Goal: Task Accomplishment & Management: Manage account settings

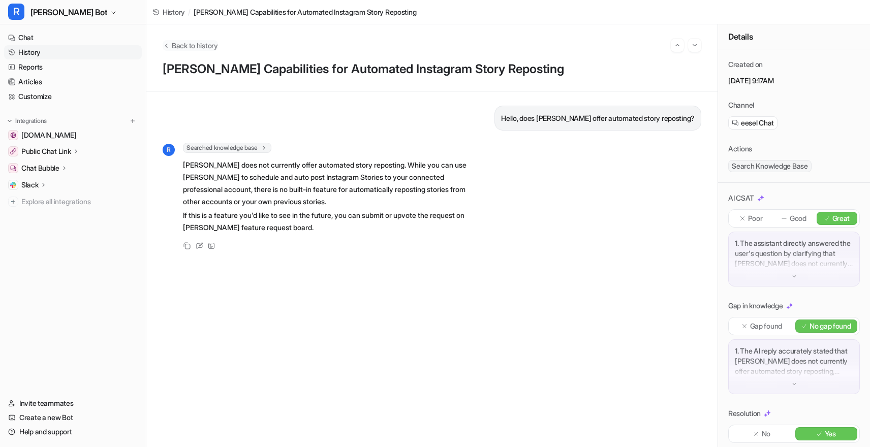
click at [176, 45] on span "Back to history" at bounding box center [195, 45] width 46 height 11
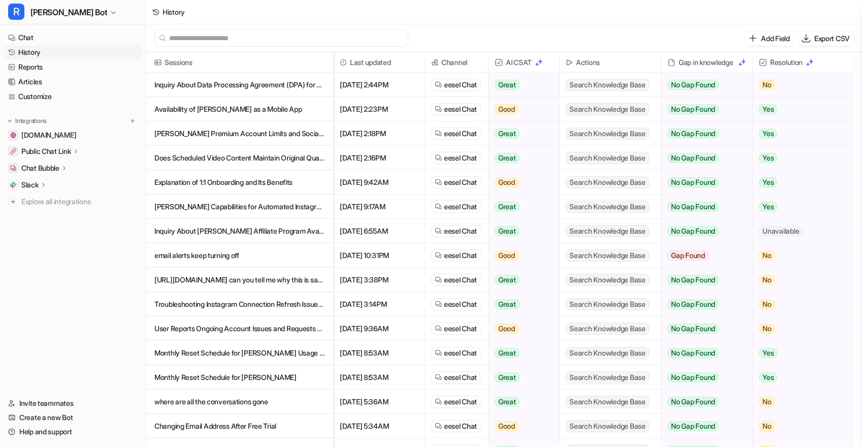
click at [214, 83] on p "Inquiry About Data Processing Agreement (DPA) for EU Customers" at bounding box center [239, 85] width 171 height 24
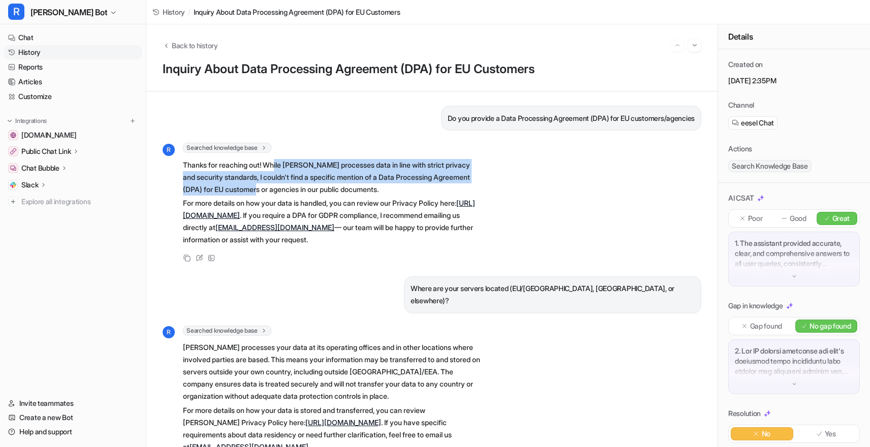
drag, startPoint x: 280, startPoint y: 161, endPoint x: 288, endPoint y: 189, distance: 29.0
click at [288, 189] on p "Thanks for reaching out! While [PERSON_NAME] processes data in line with strict…" at bounding box center [331, 177] width 297 height 37
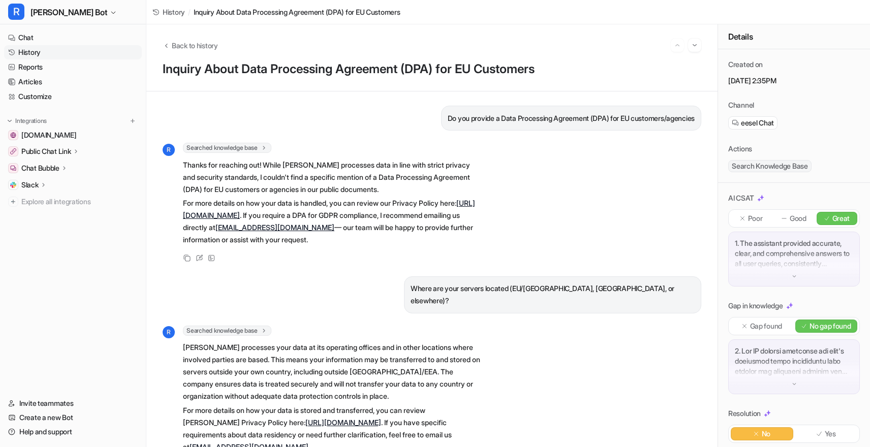
click at [322, 186] on p "Thanks for reaching out! While [PERSON_NAME] processes data in line with strict…" at bounding box center [331, 177] width 297 height 37
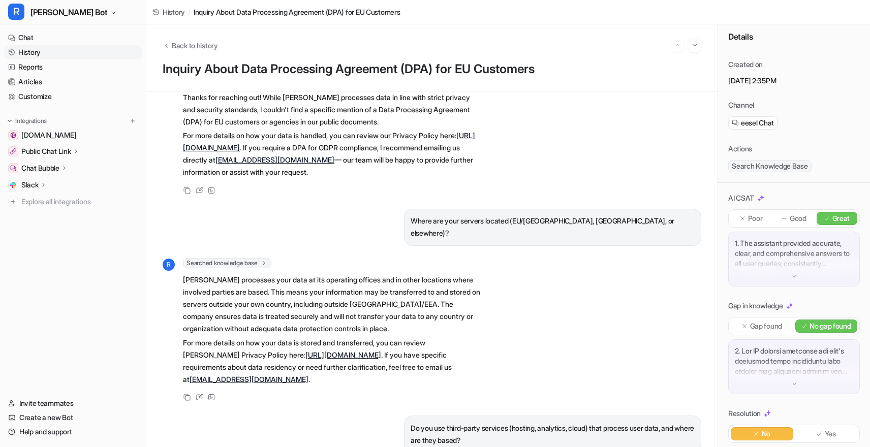
scroll to position [119, 0]
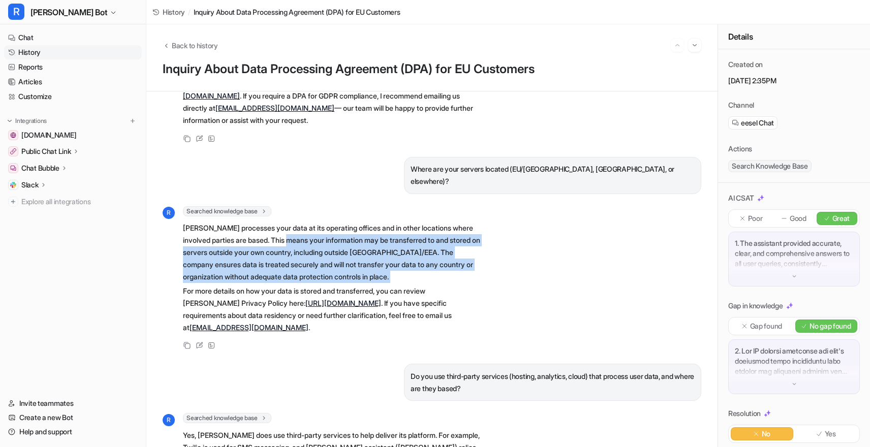
drag, startPoint x: 296, startPoint y: 225, endPoint x: 312, endPoint y: 271, distance: 49.0
click at [312, 271] on span "[PERSON_NAME] processes your data at its operating offices and in other locatio…" at bounding box center [331, 278] width 297 height 115
click at [338, 254] on p "[PERSON_NAME] processes your data at its operating offices and in other locatio…" at bounding box center [331, 252] width 297 height 61
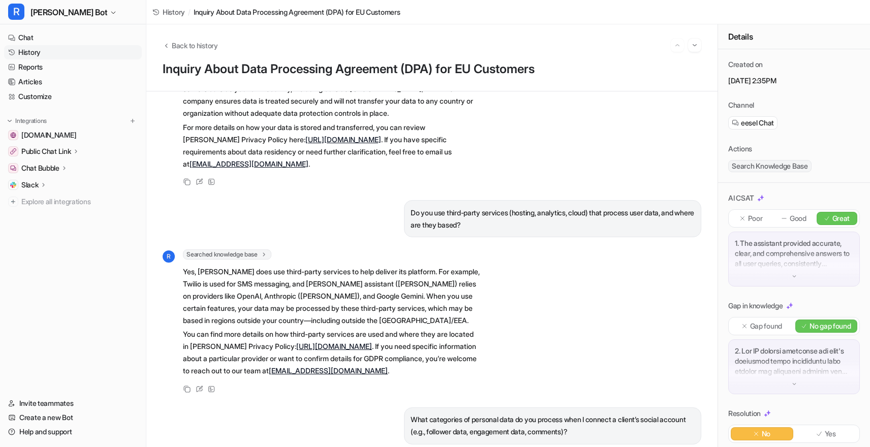
scroll to position [335, 0]
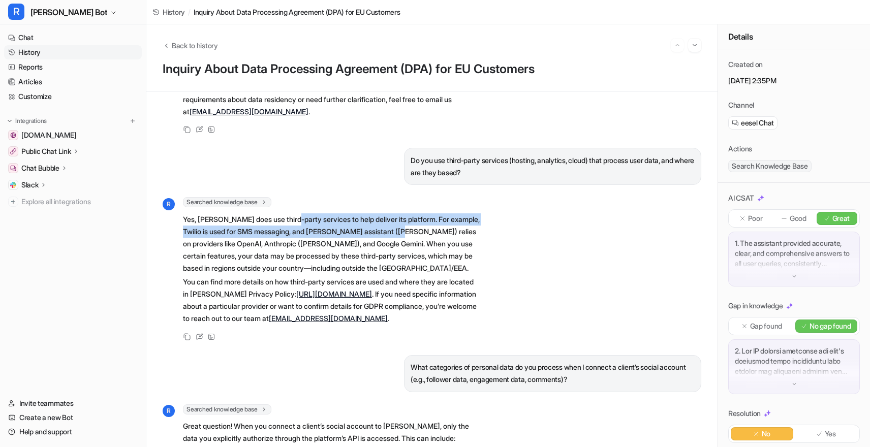
drag, startPoint x: 291, startPoint y: 210, endPoint x: 398, endPoint y: 222, distance: 107.4
click at [398, 222] on p "Yes, [PERSON_NAME] does use third-party services to help deliver its platform. …" at bounding box center [331, 243] width 297 height 61
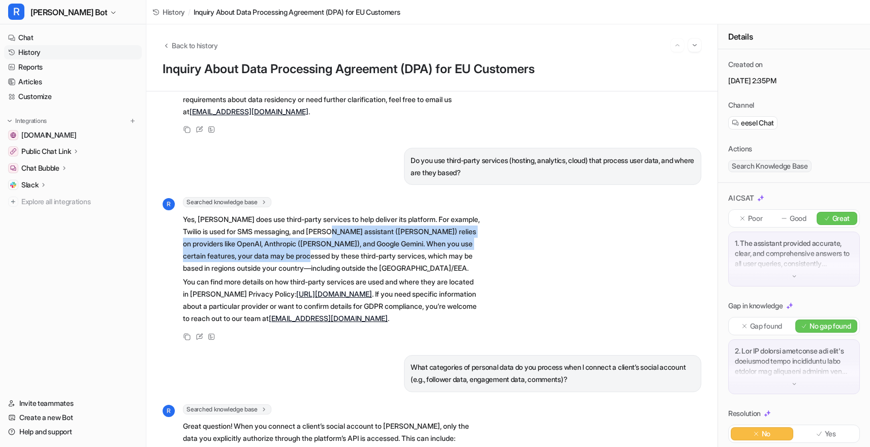
drag, startPoint x: 339, startPoint y: 218, endPoint x: 334, endPoint y: 238, distance: 20.8
click at [334, 238] on p "Yes, [PERSON_NAME] does use third-party services to help deliver its platform. …" at bounding box center [331, 243] width 297 height 61
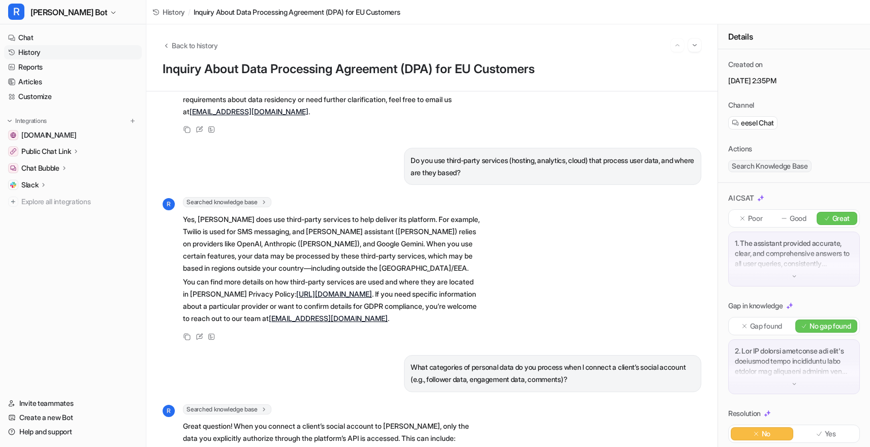
click at [371, 239] on p "Yes, [PERSON_NAME] does use third-party services to help deliver its platform. …" at bounding box center [331, 243] width 297 height 61
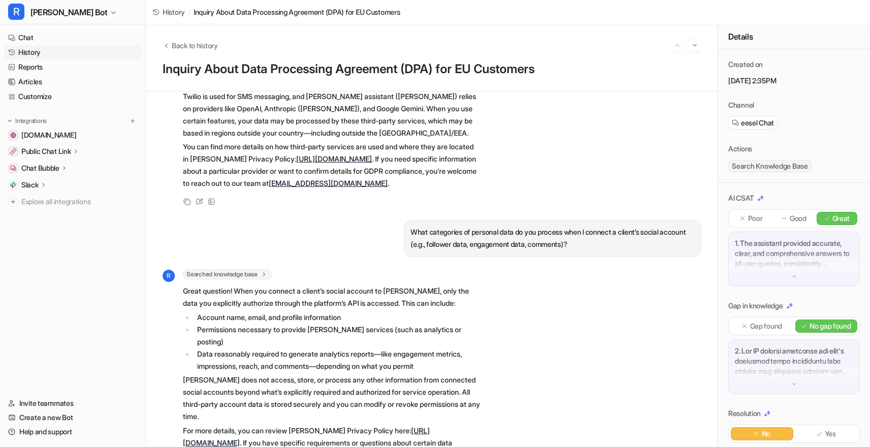
scroll to position [477, 0]
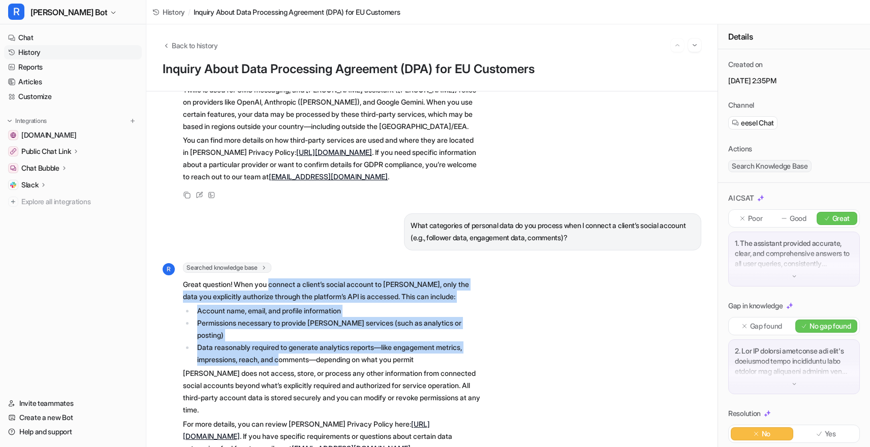
drag, startPoint x: 273, startPoint y: 269, endPoint x: 282, endPoint y: 332, distance: 63.7
click at [282, 332] on span "Great question! When you connect a client’s social account to [PERSON_NAME], on…" at bounding box center [331, 367] width 297 height 180
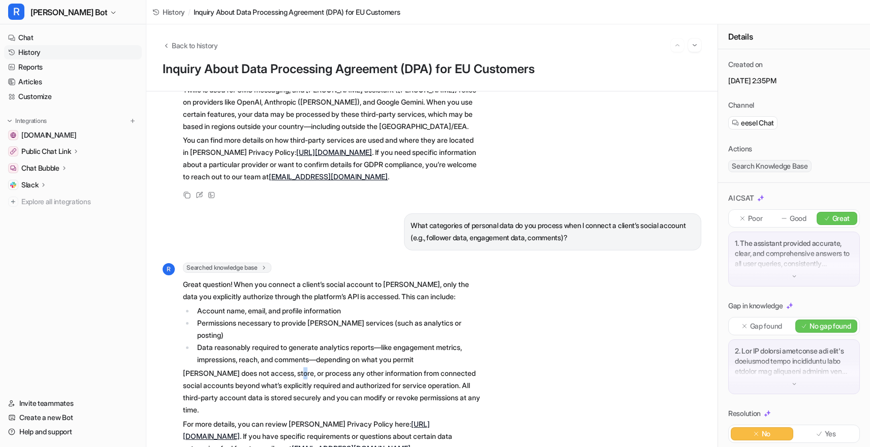
click at [293, 367] on p "[PERSON_NAME] does not access, store, or process any other information from con…" at bounding box center [331, 391] width 297 height 49
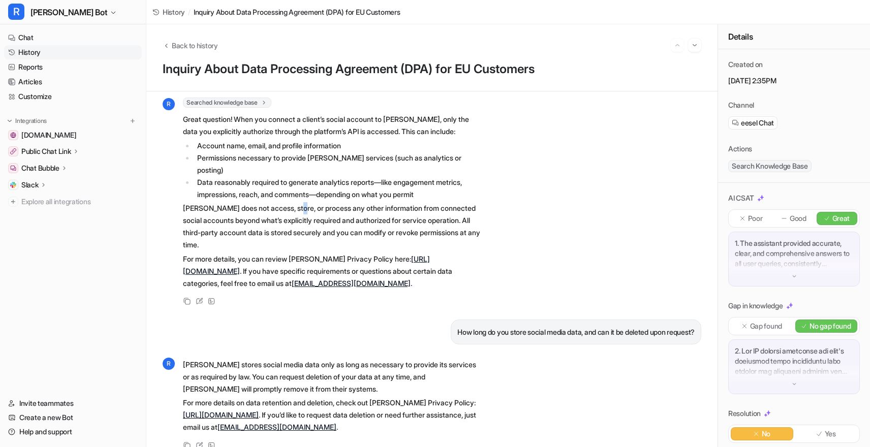
scroll to position [665, 0]
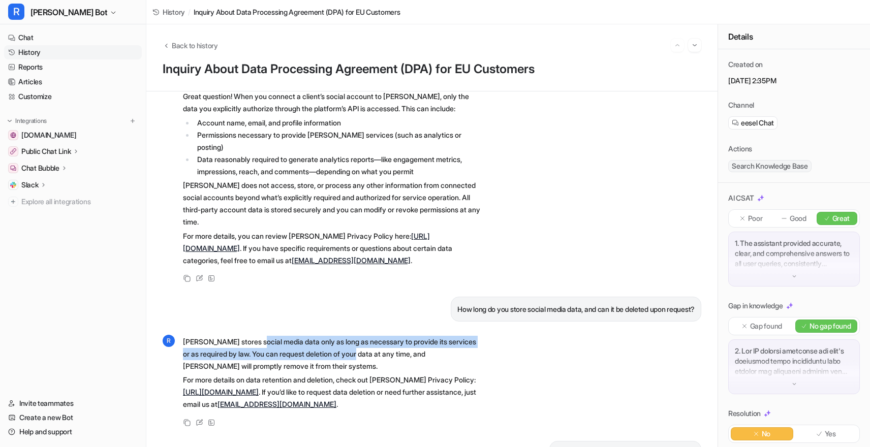
drag, startPoint x: 255, startPoint y: 317, endPoint x: 374, endPoint y: 334, distance: 121.1
click at [374, 336] on p "[PERSON_NAME] stores social media data only as long as necessary to provide its…" at bounding box center [331, 354] width 297 height 37
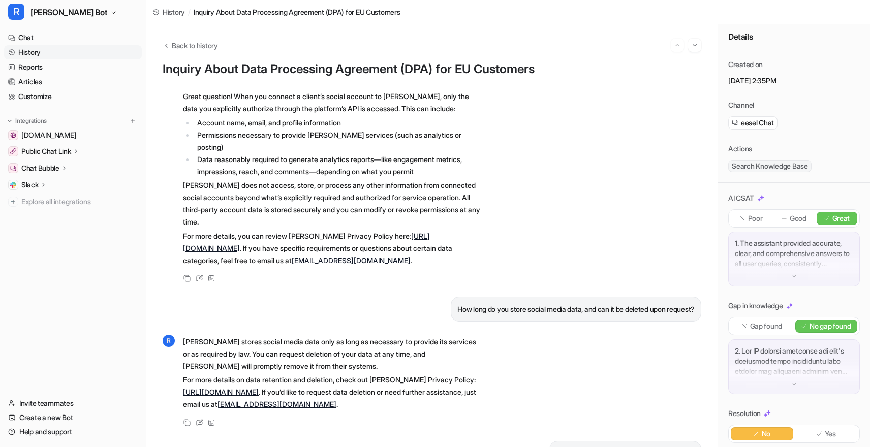
click at [374, 336] on p "[PERSON_NAME] stores social media data only as long as necessary to provide its…" at bounding box center [331, 354] width 297 height 37
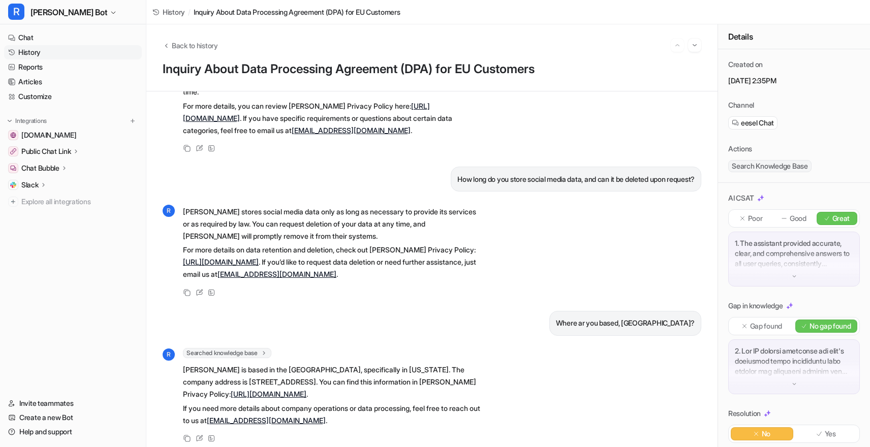
scroll to position [840, 0]
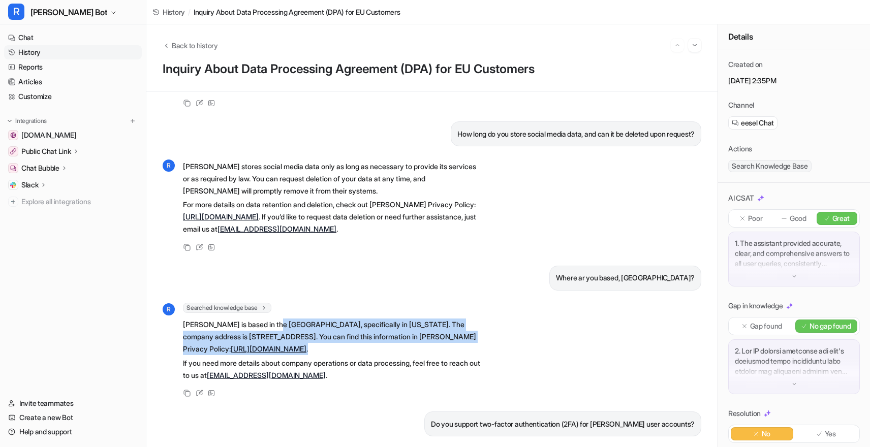
drag, startPoint x: 273, startPoint y: 298, endPoint x: 388, endPoint y: 319, distance: 116.3
click at [388, 319] on p "[PERSON_NAME] is based in the [GEOGRAPHIC_DATA], specifically in [US_STATE]. Th…" at bounding box center [331, 337] width 297 height 37
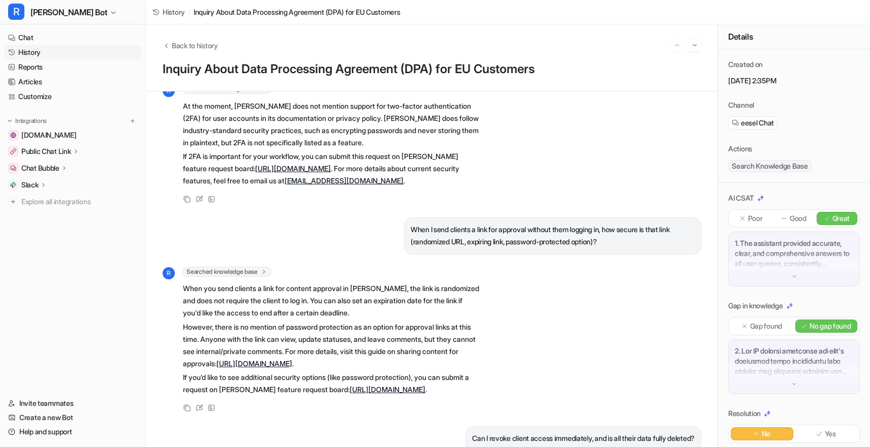
scroll to position [1212, 0]
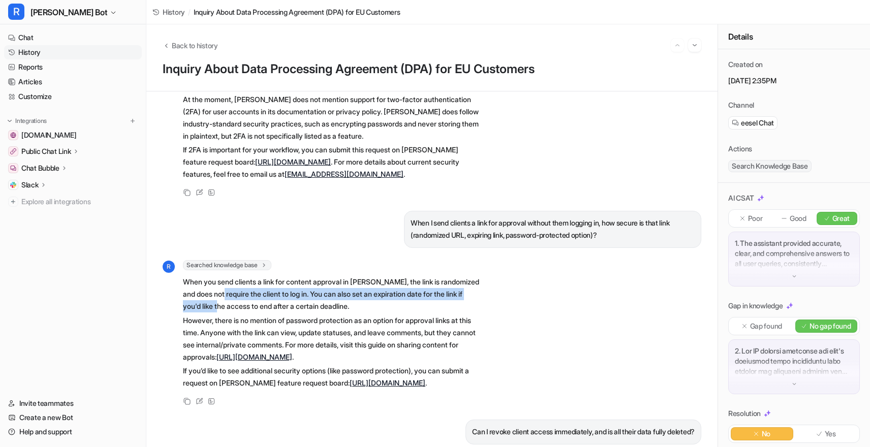
drag, startPoint x: 237, startPoint y: 264, endPoint x: 252, endPoint y: 280, distance: 22.3
click at [252, 280] on p "When you send clients a link for content approval in [PERSON_NAME], the link is…" at bounding box center [331, 294] width 297 height 37
click at [315, 276] on p "When you send clients a link for content approval in [PERSON_NAME], the link is…" at bounding box center [331, 294] width 297 height 37
drag, startPoint x: 268, startPoint y: 259, endPoint x: 268, endPoint y: 274, distance: 15.3
click at [268, 276] on p "When you send clients a link for content approval in [PERSON_NAME], the link is…" at bounding box center [331, 294] width 297 height 37
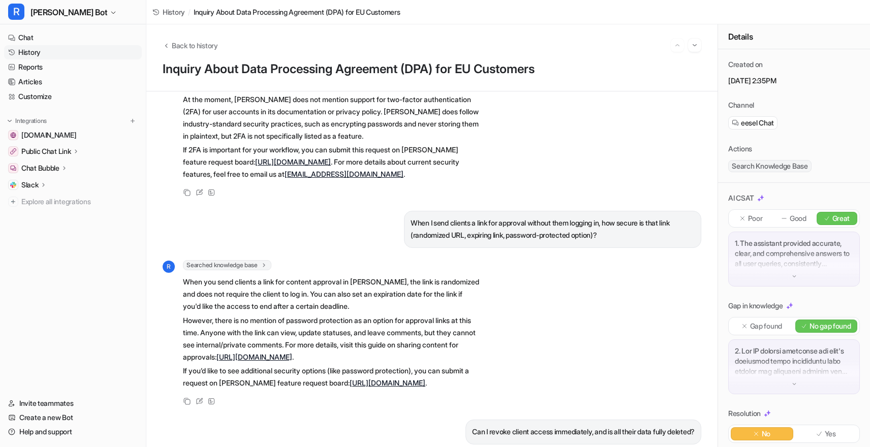
click at [318, 276] on p "When you send clients a link for content approval in [PERSON_NAME], the link is…" at bounding box center [331, 294] width 297 height 37
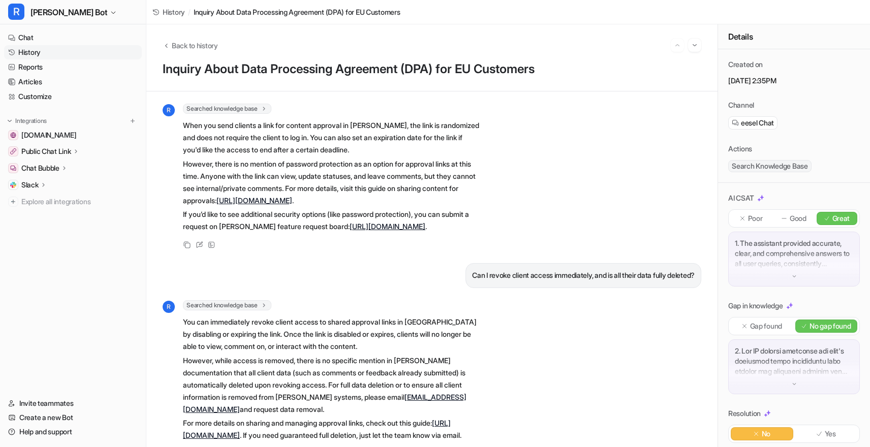
scroll to position [1382, 0]
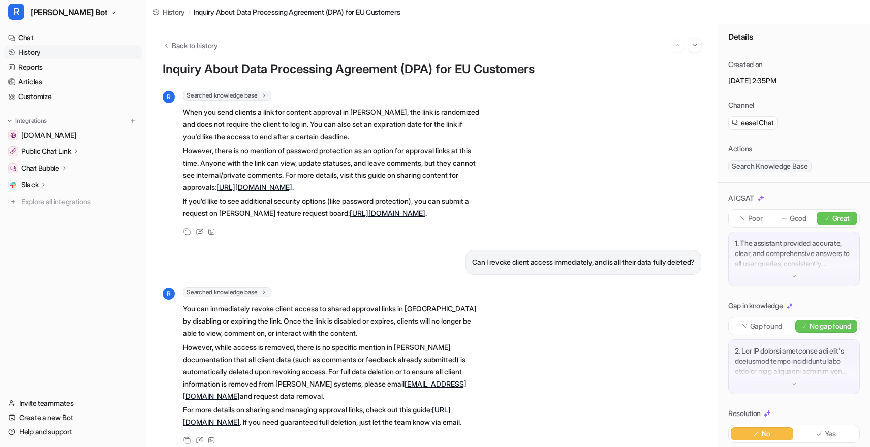
drag, startPoint x: 290, startPoint y: 279, endPoint x: 290, endPoint y: 303, distance: 23.9
click at [290, 303] on p "You can immediately revoke client access to shared approval links in [GEOGRAPHI…" at bounding box center [331, 321] width 297 height 37
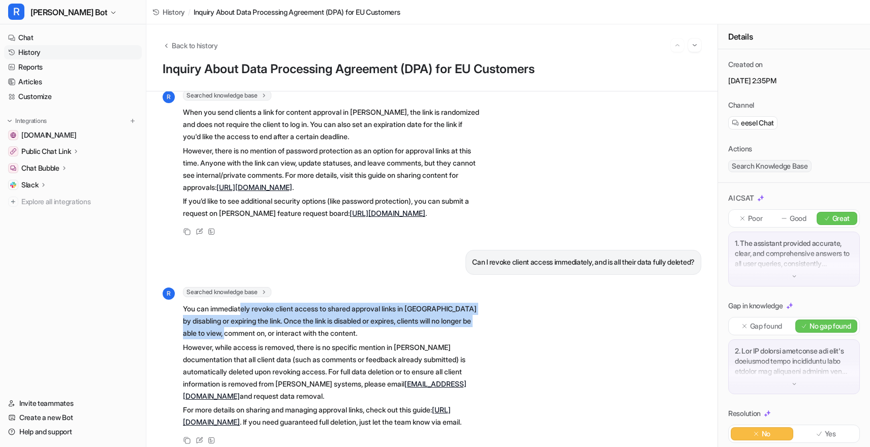
drag, startPoint x: 243, startPoint y: 287, endPoint x: 248, endPoint y: 305, distance: 19.5
click at [248, 305] on p "You can immediately revoke client access to shared approval links in [GEOGRAPHI…" at bounding box center [331, 321] width 297 height 37
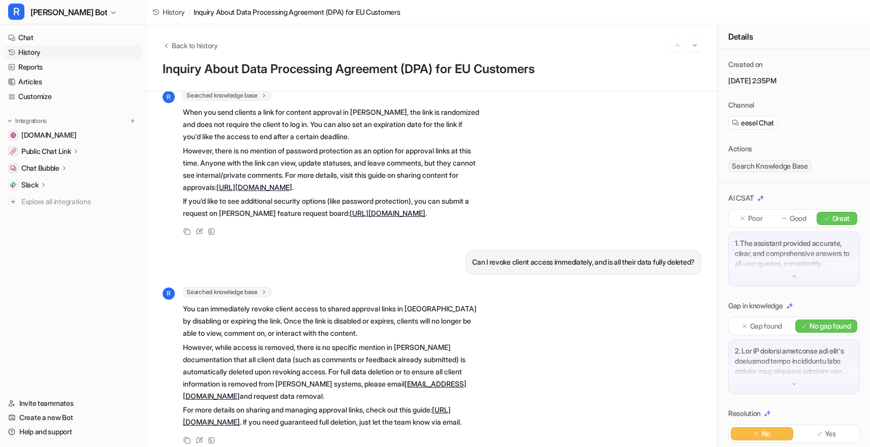
click at [299, 309] on p "You can immediately revoke client access to shared approval links in [GEOGRAPHI…" at bounding box center [331, 321] width 297 height 37
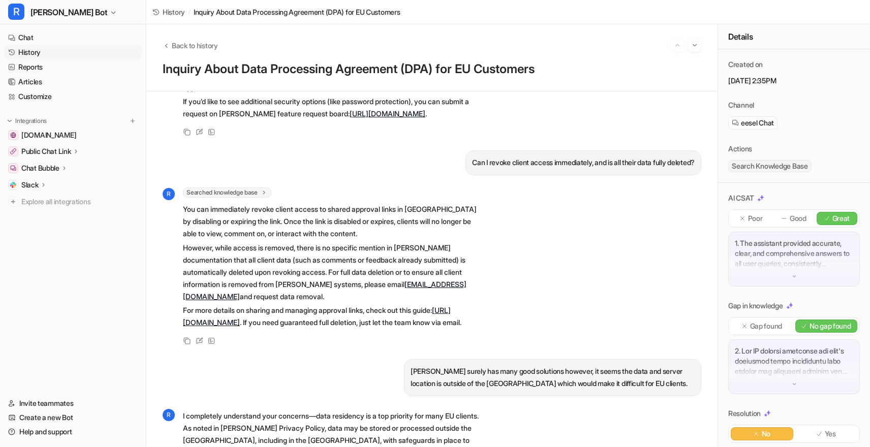
scroll to position [1580, 0]
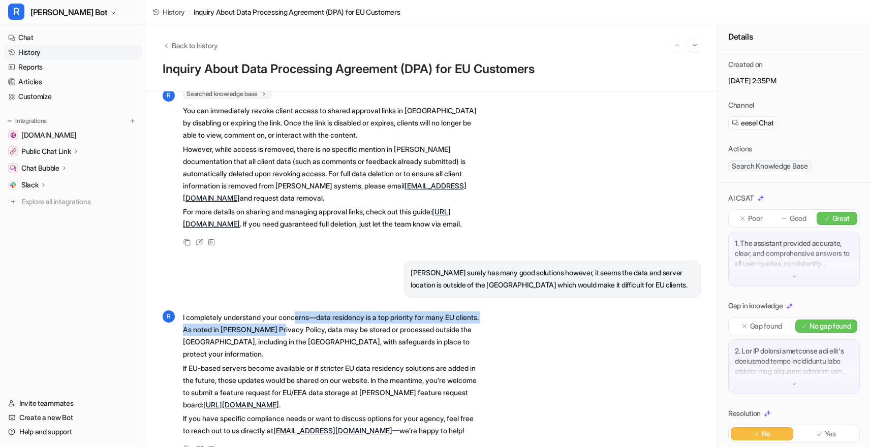
drag, startPoint x: 300, startPoint y: 308, endPoint x: 301, endPoint y: 322, distance: 13.8
click at [301, 322] on p "I completely understand your concerns—data residency is a top priority for many…" at bounding box center [331, 335] width 297 height 49
click at [328, 316] on p "I completely understand your concerns—data residency is a top priority for many…" at bounding box center [331, 335] width 297 height 49
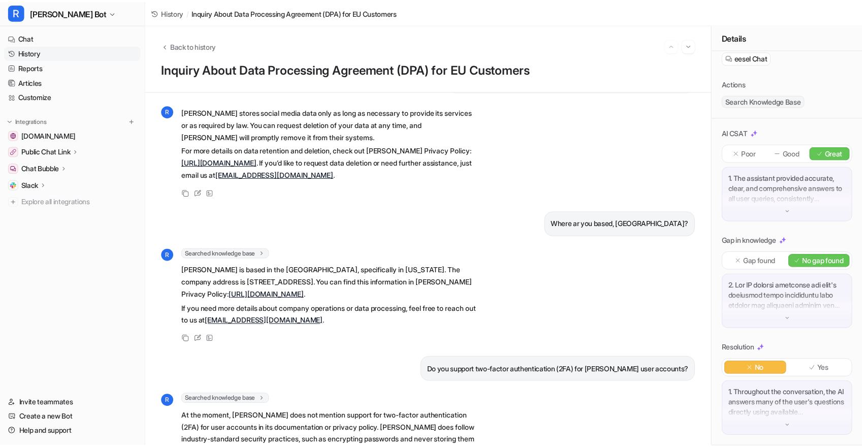
scroll to position [0, 0]
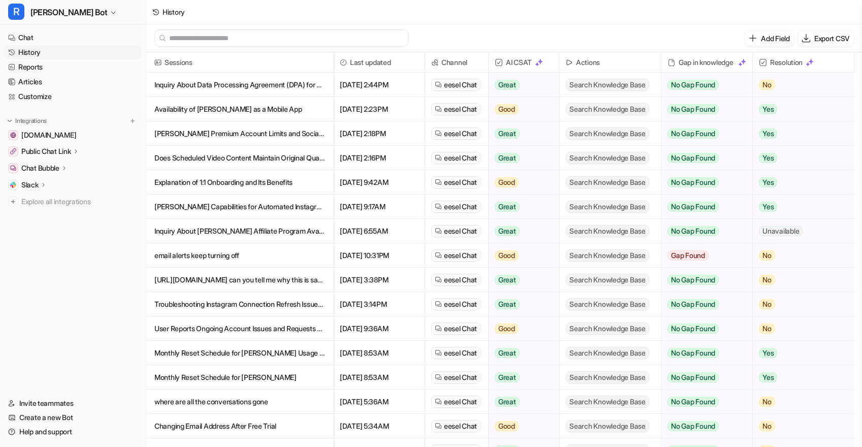
click at [191, 129] on p "[PERSON_NAME] Premium Account Limits and Social Space Management Explained" at bounding box center [239, 133] width 171 height 24
click at [277, 226] on p "Inquiry About [PERSON_NAME] Affiliate Program Availability" at bounding box center [239, 231] width 171 height 24
click at [251, 246] on p "email alerts keep turning off" at bounding box center [239, 255] width 171 height 24
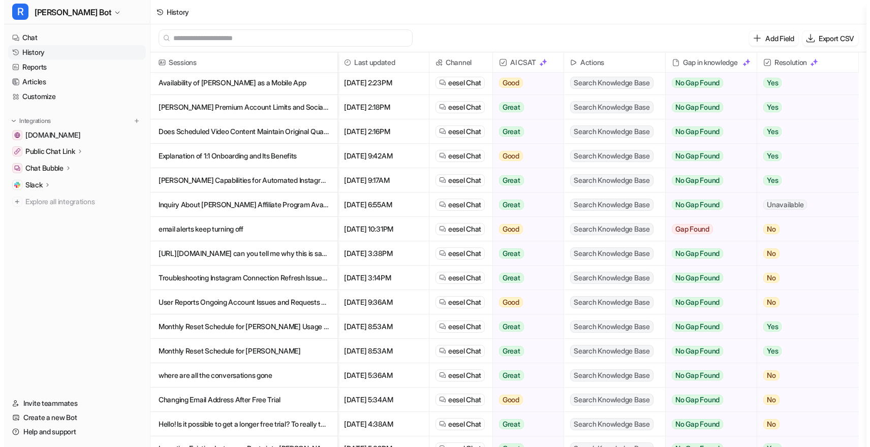
scroll to position [33, 0]
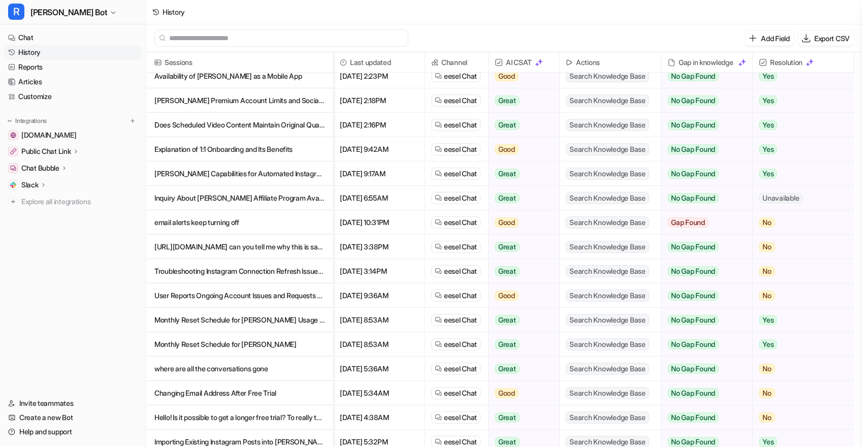
click at [266, 313] on p "Monthly Reset Schedule for [PERSON_NAME] Usage Credits" at bounding box center [239, 320] width 171 height 24
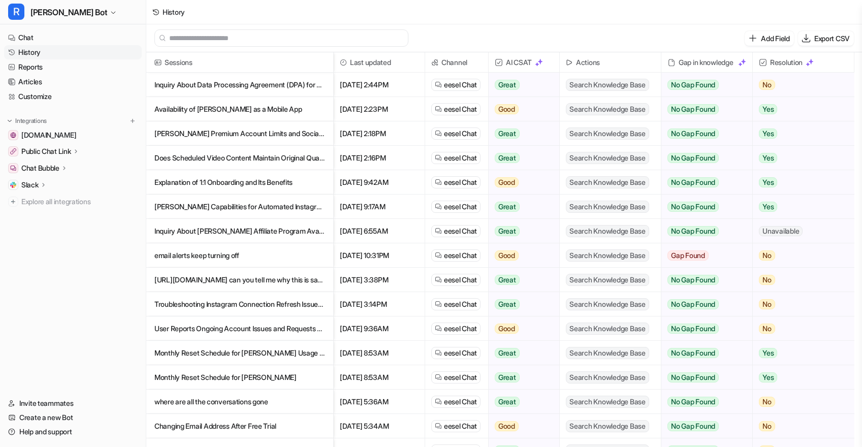
click at [290, 326] on p "User Reports Ongoing Account Issues and Requests Assistance" at bounding box center [239, 329] width 171 height 24
click at [262, 117] on p "Availability of [PERSON_NAME] as a Mobile App" at bounding box center [239, 109] width 171 height 24
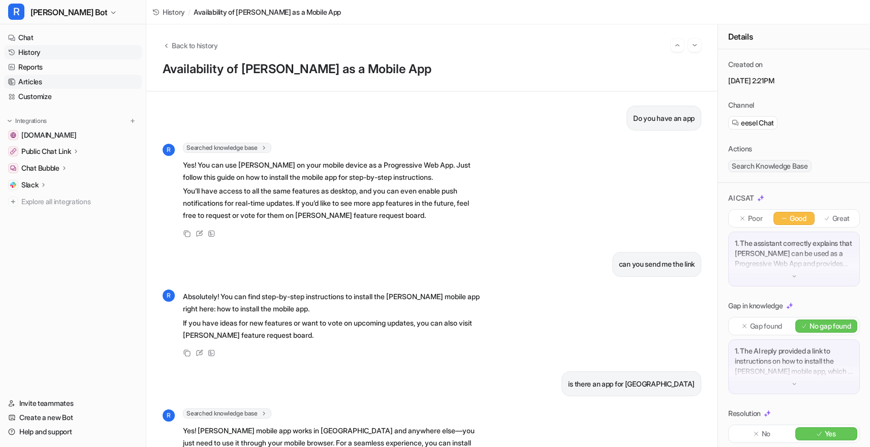
click at [44, 75] on link "Articles" at bounding box center [73, 82] width 138 height 14
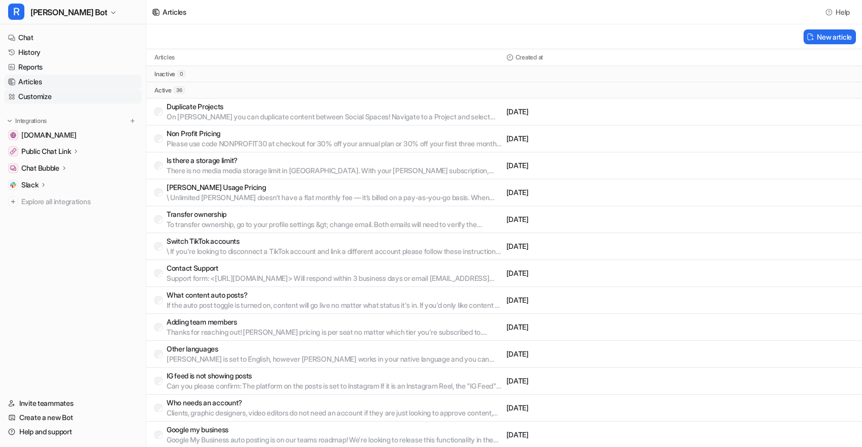
click at [54, 97] on link "Customize" at bounding box center [73, 96] width 138 height 14
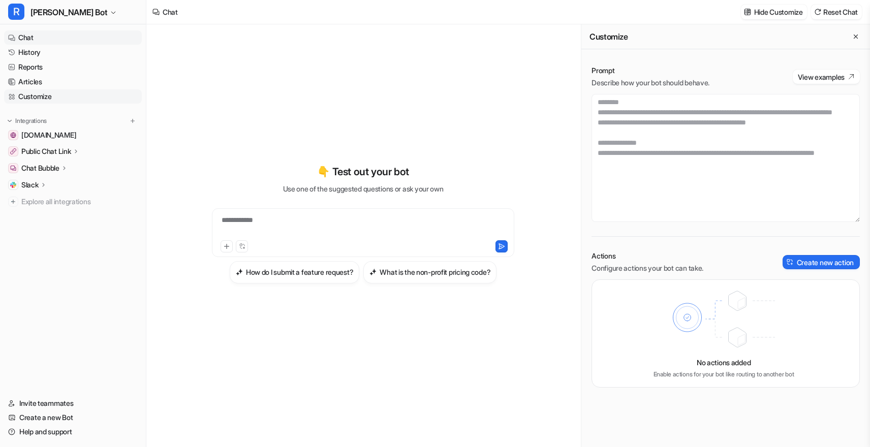
click at [51, 99] on link "Customize" at bounding box center [73, 96] width 138 height 14
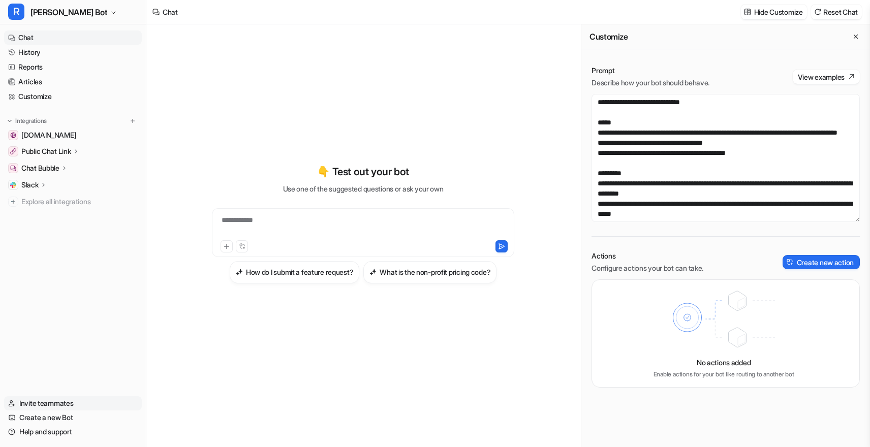
click at [59, 401] on link "Invite teammates" at bounding box center [73, 403] width 138 height 14
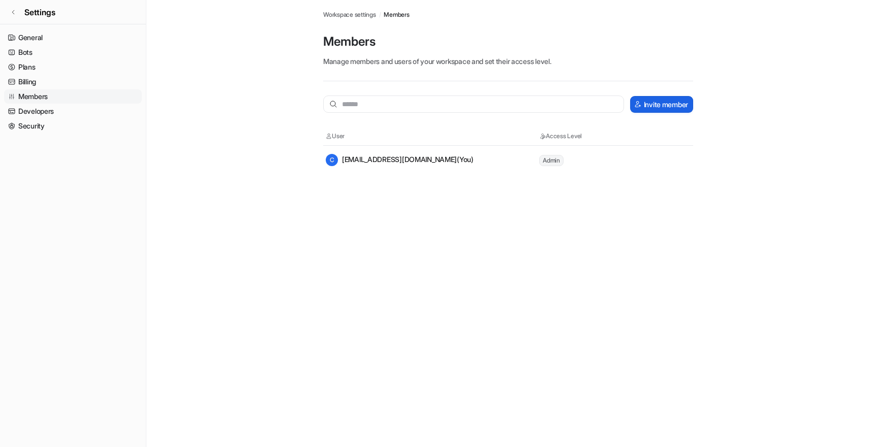
click at [631, 101] on button "Invite member" at bounding box center [661, 104] width 63 height 17
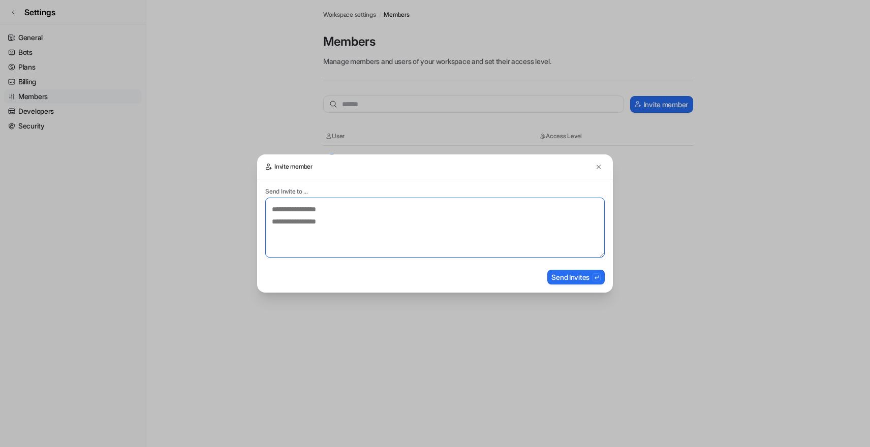
click at [486, 212] on textarea at bounding box center [434, 228] width 339 height 60
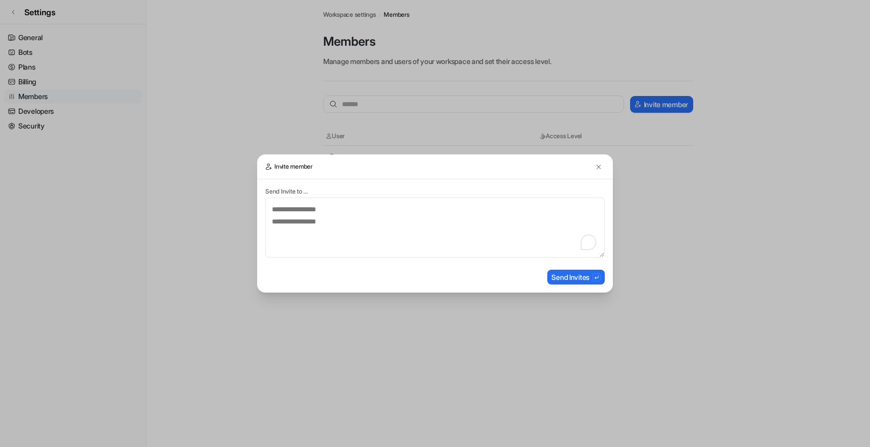
click at [593, 155] on h3 "Invite member" at bounding box center [435, 166] width 356 height 25
click at [593, 163] on button at bounding box center [598, 167] width 12 height 12
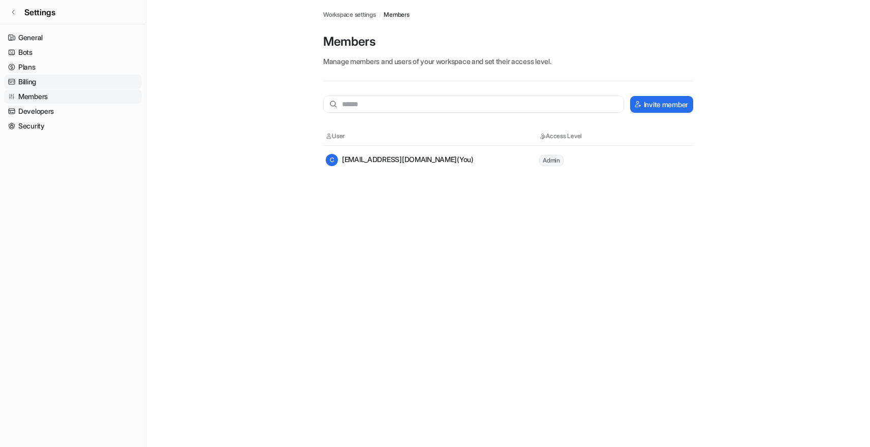
click at [61, 75] on link "Billing" at bounding box center [73, 82] width 138 height 14
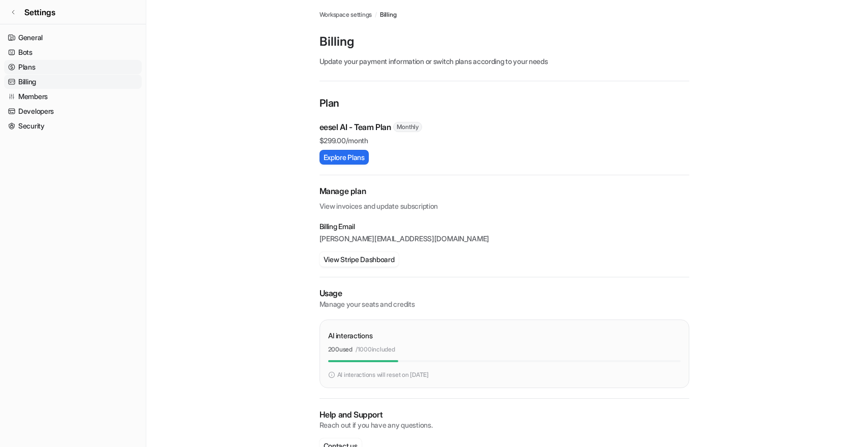
click at [64, 69] on link "Plans" at bounding box center [73, 67] width 138 height 14
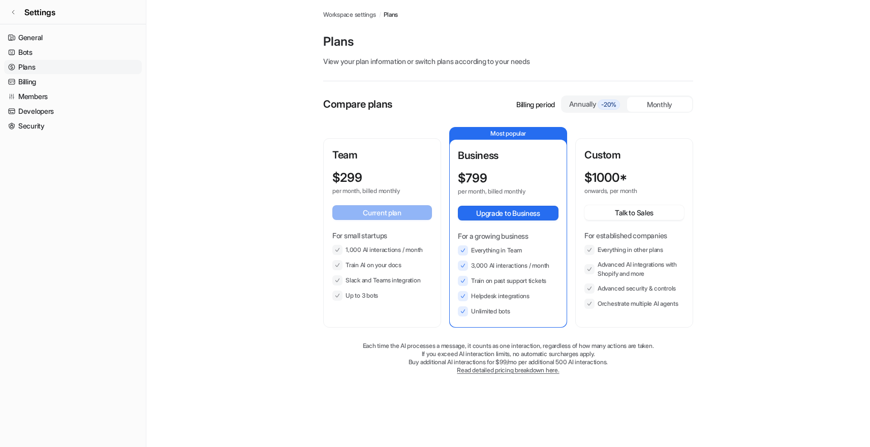
click at [379, 182] on div "$ 299" at bounding box center [372, 178] width 81 height 14
click at [40, 79] on link "Billing" at bounding box center [73, 82] width 138 height 14
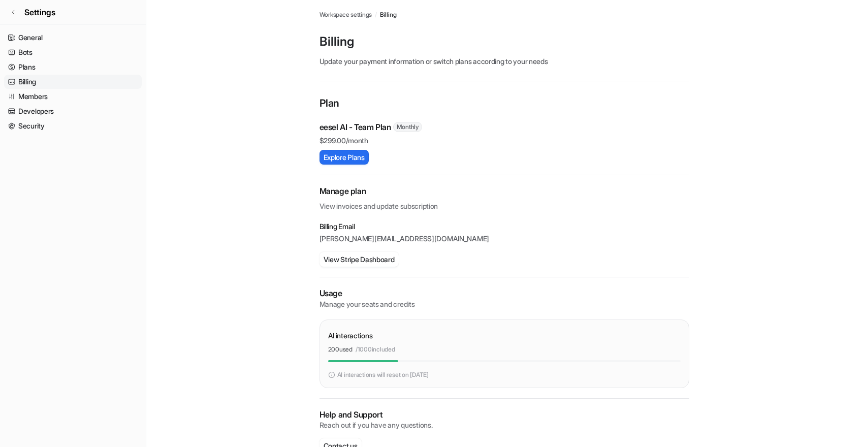
scroll to position [26, 0]
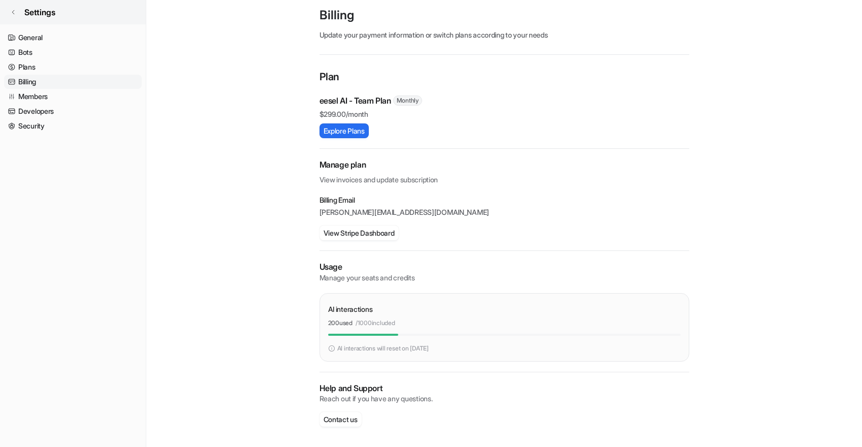
click at [12, 11] on icon at bounding box center [13, 12] width 6 height 6
